Goal: Task Accomplishment & Management: Complete application form

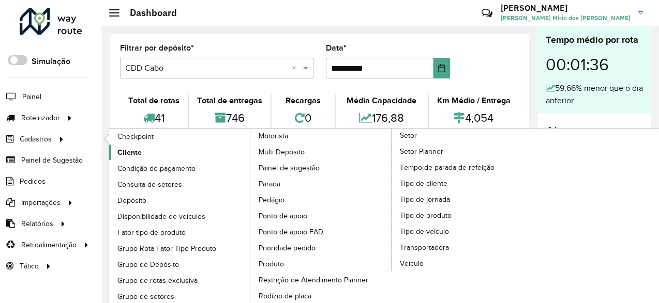
click at [160, 153] on link "Cliente" at bounding box center [180, 153] width 142 height 16
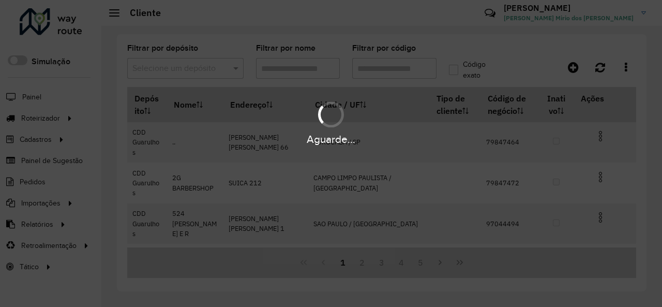
click at [237, 71] on div "Aguarde..." at bounding box center [331, 153] width 662 height 307
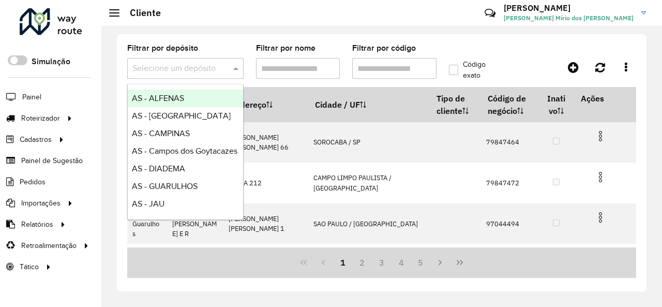
click at [237, 71] on span at bounding box center [237, 68] width 13 height 12
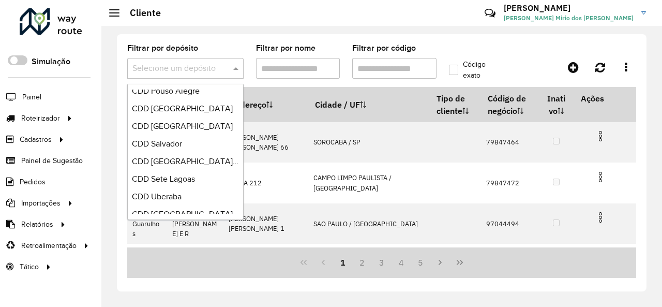
scroll to position [579, 0]
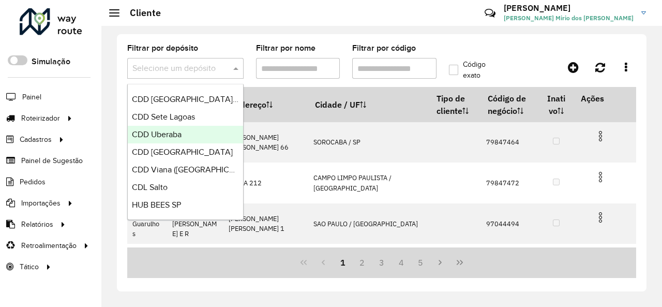
click at [191, 133] on div "CDD Uberaba" at bounding box center [185, 135] width 115 height 18
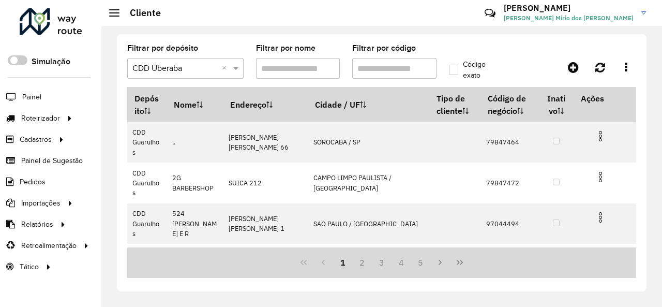
click at [409, 68] on hb-app "Aguarde... Pop-up bloqueado! Seu navegador bloqueou automáticamente a abertura …" at bounding box center [331, 153] width 662 height 307
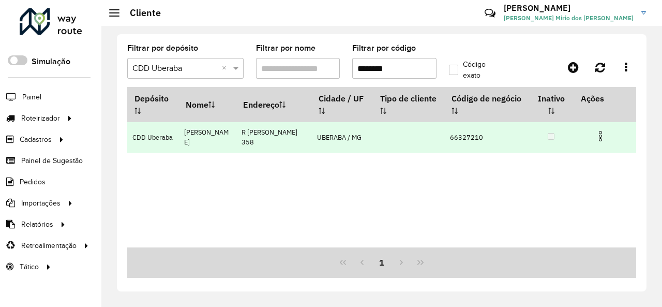
type input "********"
click at [601, 138] on img at bounding box center [600, 136] width 12 height 12
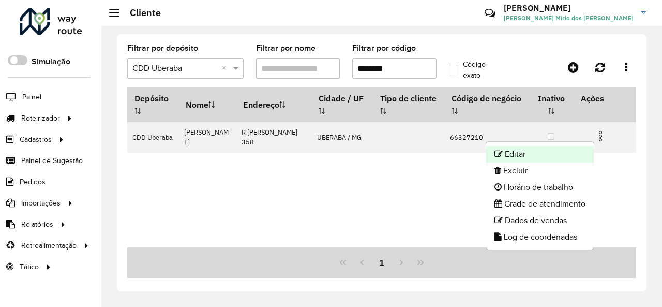
click at [556, 150] on li "Editar" at bounding box center [540, 154] width 108 height 17
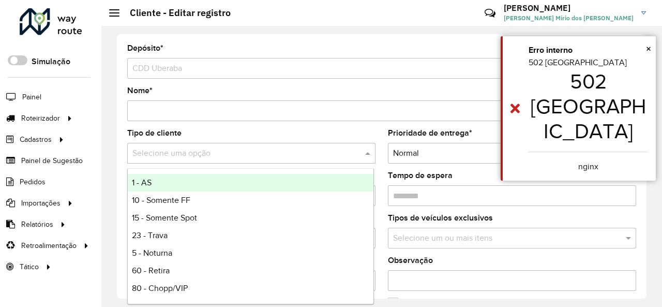
click at [366, 150] on span at bounding box center [368, 153] width 13 height 12
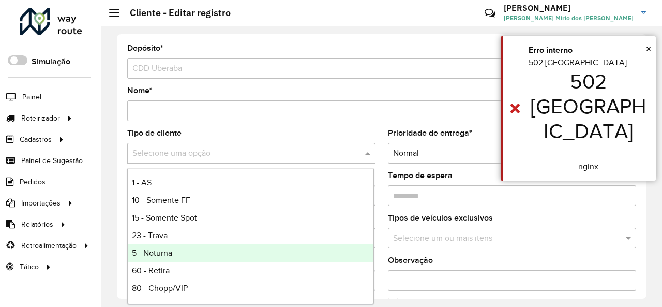
click at [143, 248] on span "5 - Noturna" at bounding box center [152, 252] width 40 height 9
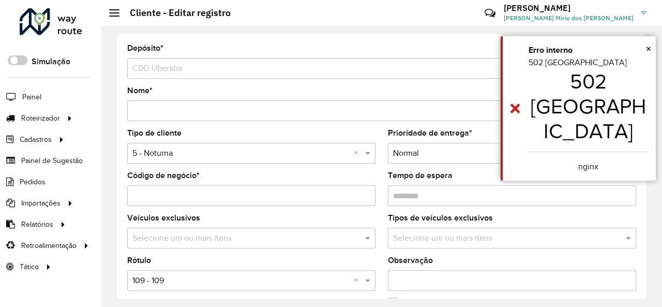
click at [379, 151] on formly-field "Tipo de cliente Selecione uma opção × 5 - Noturna ×" at bounding box center [251, 150] width 261 height 42
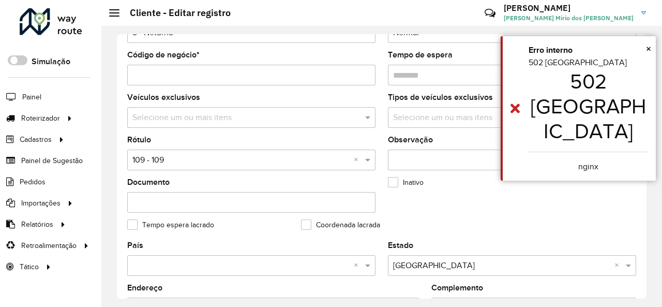
scroll to position [155, 0]
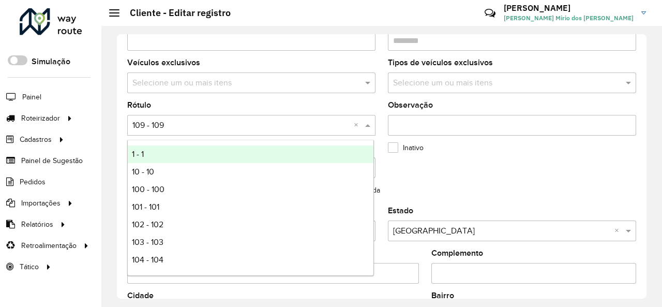
click at [284, 119] on input "text" at bounding box center [240, 125] width 217 height 12
type input "*"
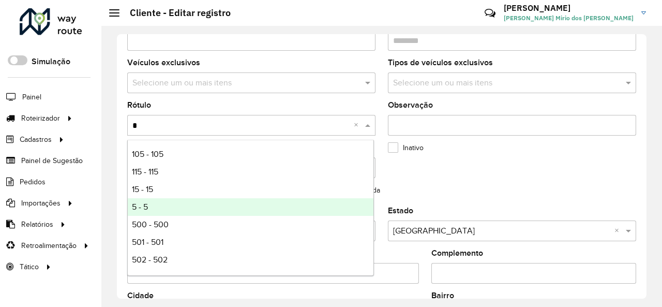
click at [181, 210] on div "5 - 5" at bounding box center [251, 207] width 246 height 18
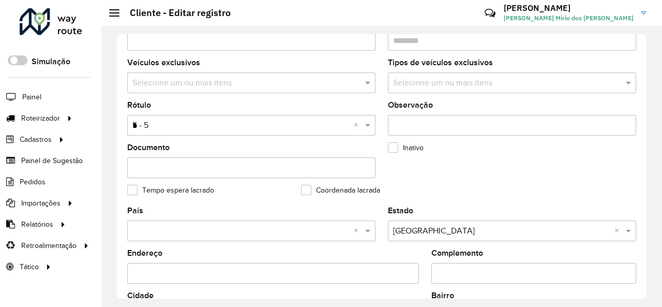
click at [555, 153] on formly-group "Tipo de cliente Selecione uma opção × 5 - Noturna × Prioridade de entrega * Sel…" at bounding box center [381, 90] width 521 height 233
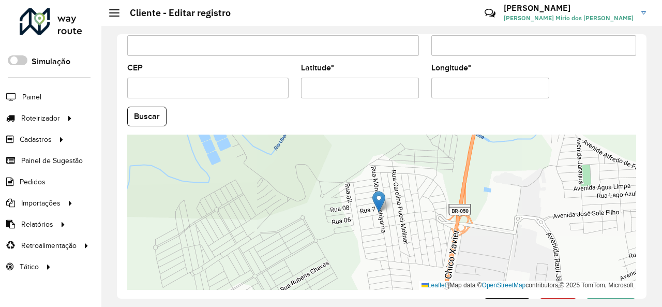
scroll to position [460, 0]
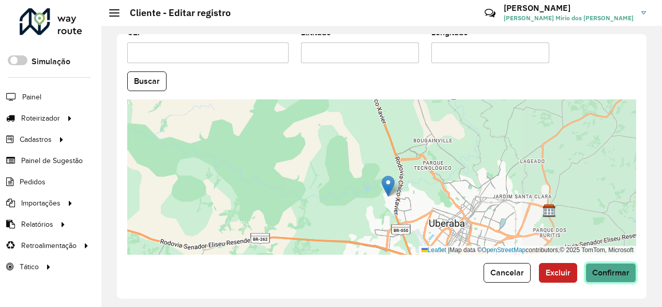
click at [598, 263] on button "Confirmar" at bounding box center [610, 273] width 51 height 20
